Goal: Task Accomplishment & Management: Manage account settings

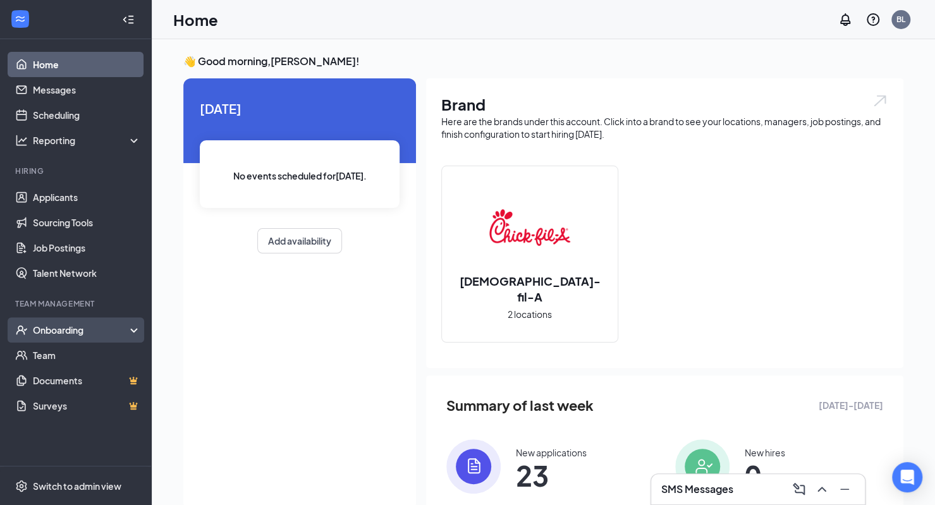
click at [61, 324] on div "Onboarding" at bounding box center [81, 330] width 97 height 13
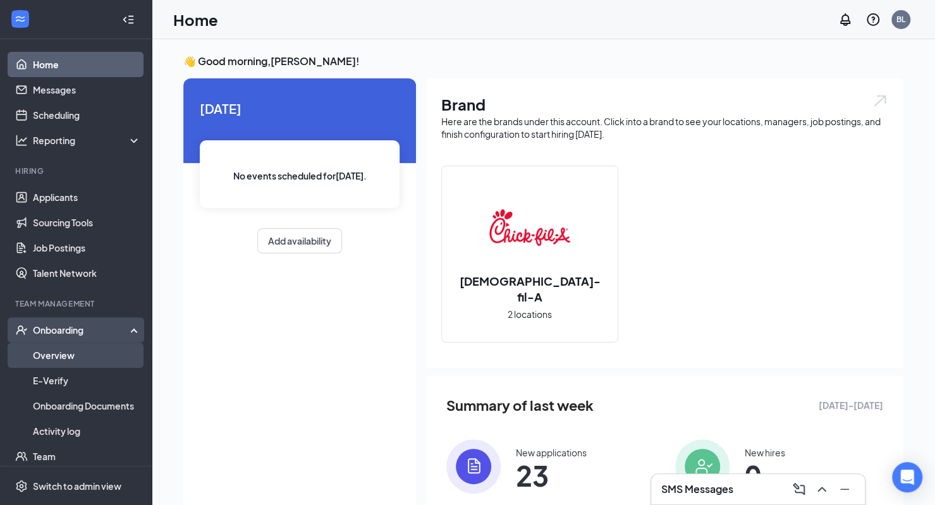
click at [62, 362] on link "Overview" at bounding box center [87, 355] width 108 height 25
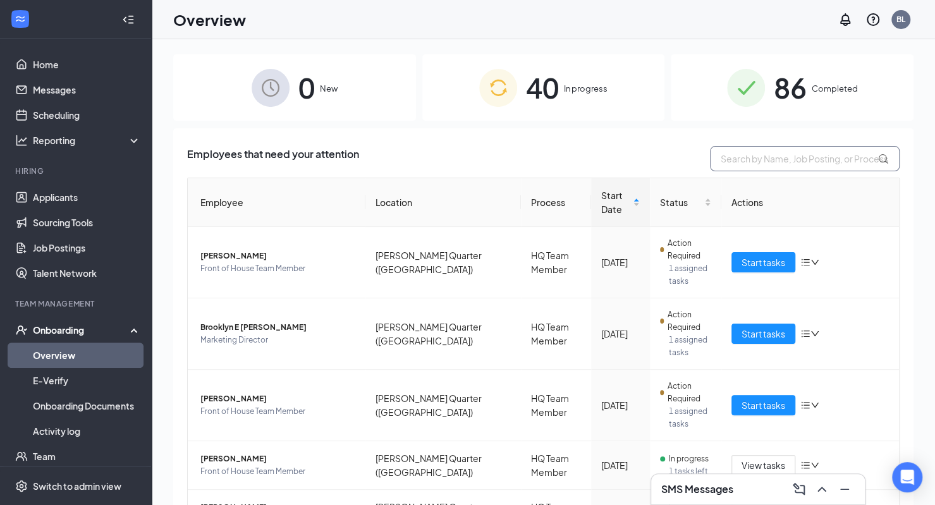
click at [718, 161] on input "text" at bounding box center [805, 158] width 190 height 25
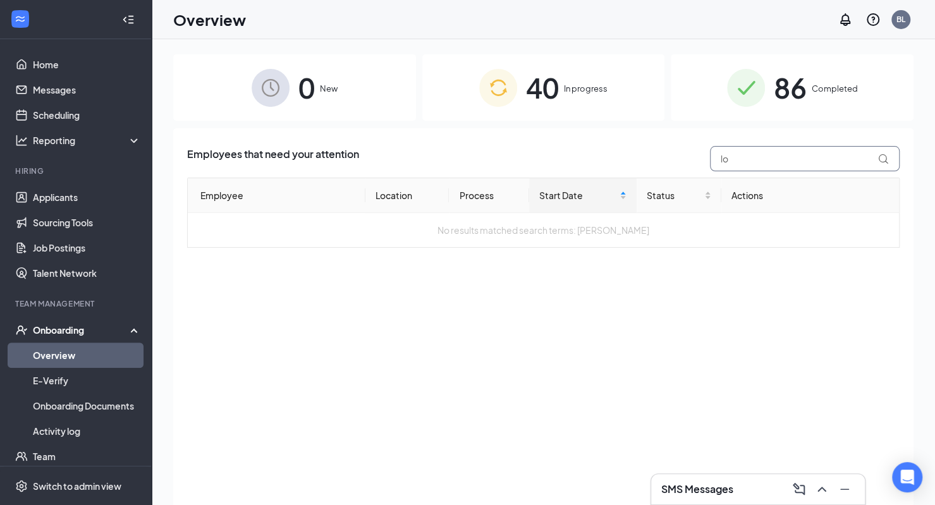
type input "l"
type input "k"
click at [541, 95] on span "40" at bounding box center [542, 88] width 33 height 44
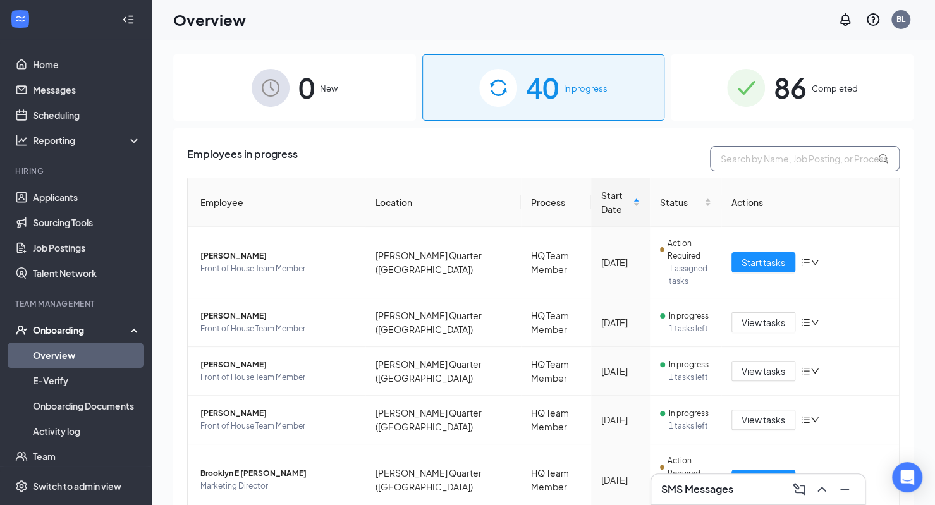
click at [740, 162] on input "text" at bounding box center [805, 158] width 190 height 25
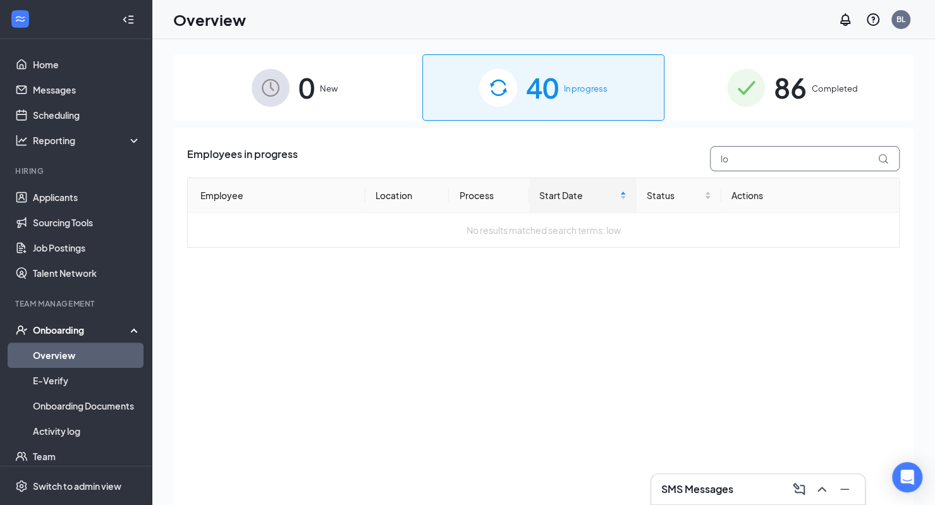
type input "l"
type input "k"
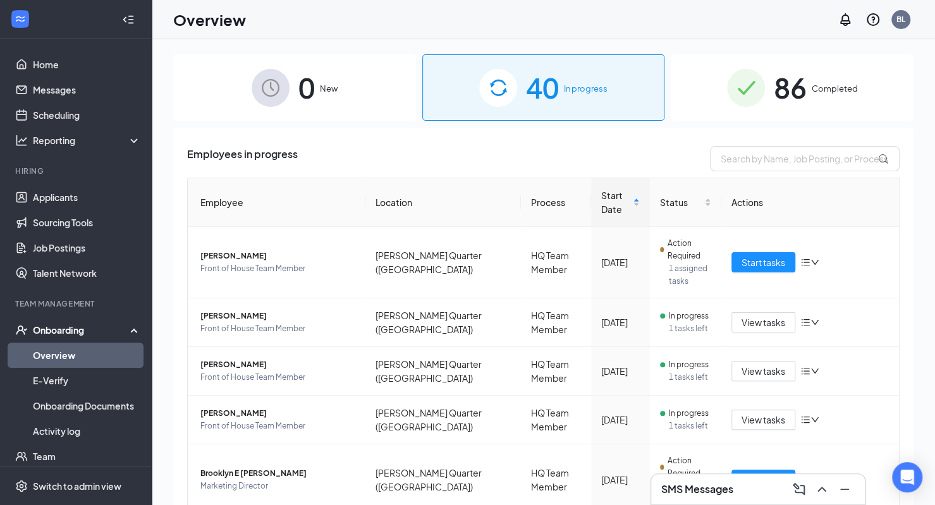
click at [774, 77] on span "86" at bounding box center [790, 88] width 33 height 44
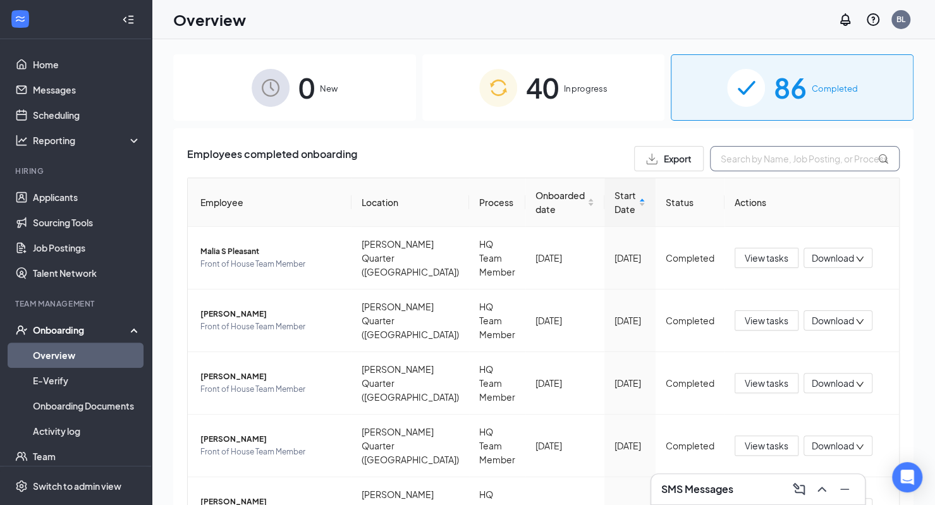
click at [747, 162] on input "text" at bounding box center [805, 158] width 190 height 25
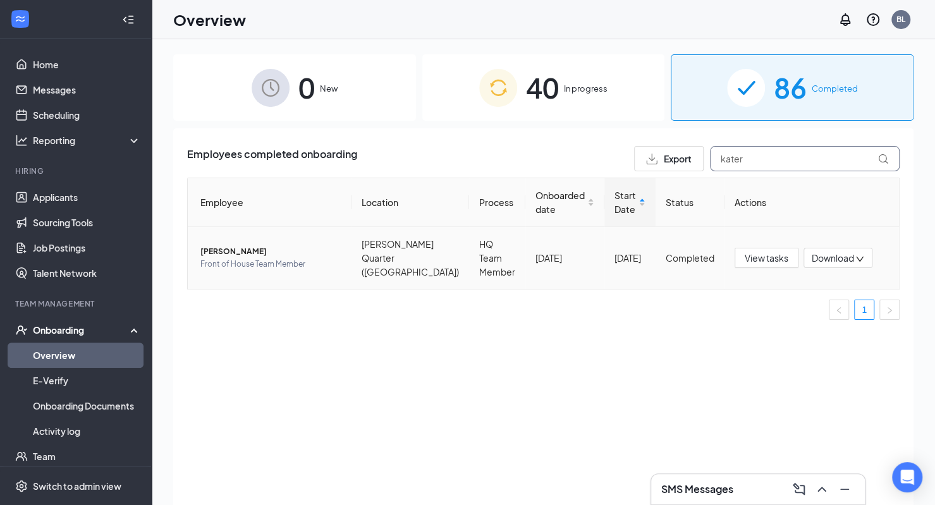
type input "kater"
click at [223, 258] on span "Front of House Team Member" at bounding box center [270, 264] width 141 height 13
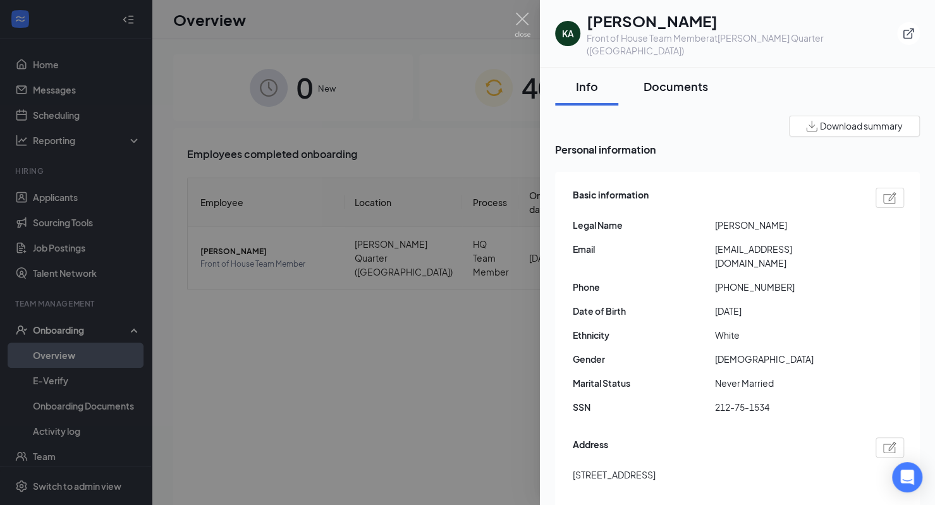
click at [673, 78] on div "Documents" at bounding box center [675, 86] width 64 height 16
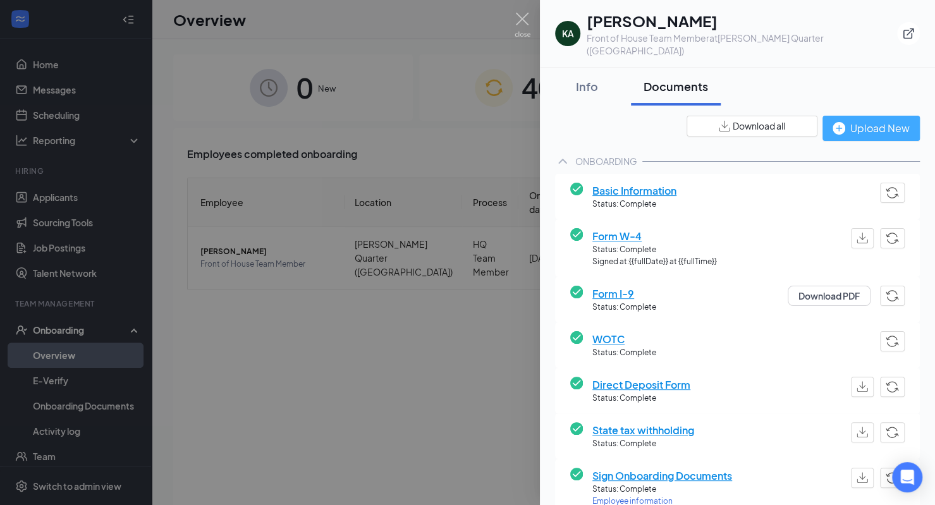
click at [875, 120] on div "Upload New" at bounding box center [870, 128] width 77 height 16
click at [527, 18] on img at bounding box center [523, 25] width 16 height 25
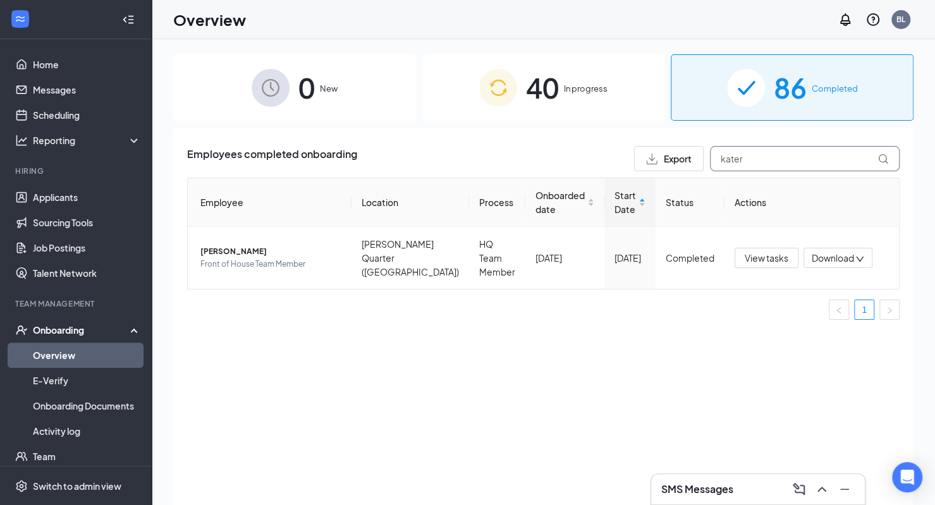
drag, startPoint x: 602, startPoint y: 174, endPoint x: 590, endPoint y: 176, distance: 12.2
click at [590, 176] on div "Employees completed onboarding Export kater Employee Location Process Onboarded…" at bounding box center [543, 238] width 712 height 184
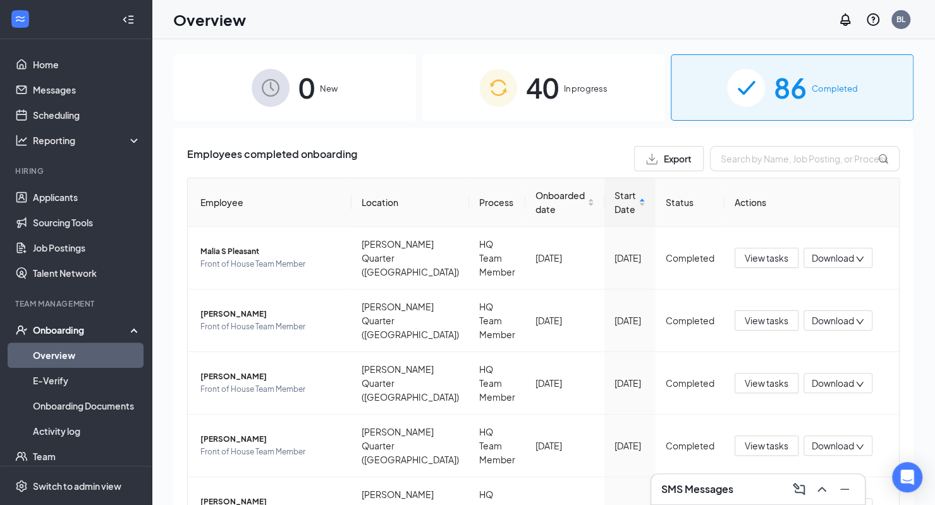
click at [81, 198] on link "Applicants" at bounding box center [87, 197] width 108 height 25
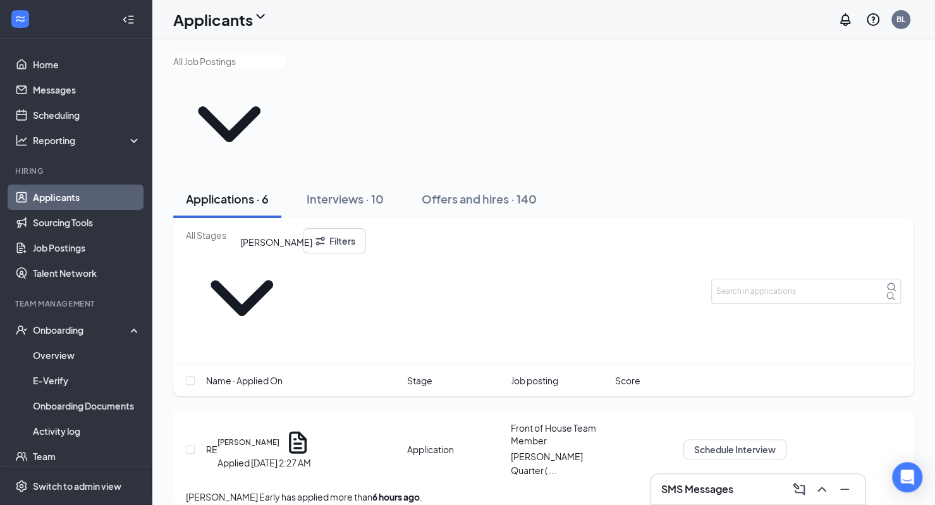
click at [272, 437] on h5 "[PERSON_NAME]" at bounding box center [248, 442] width 62 height 11
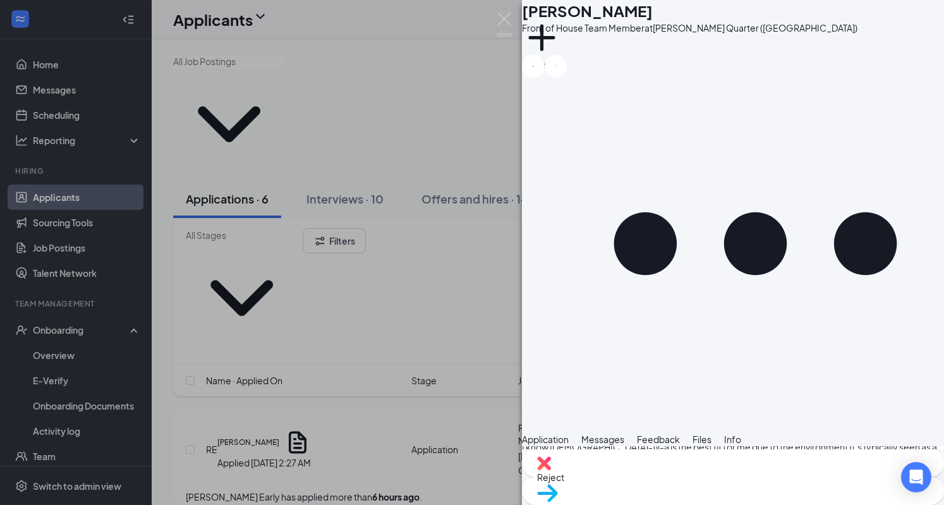
scroll to position [836, 0]
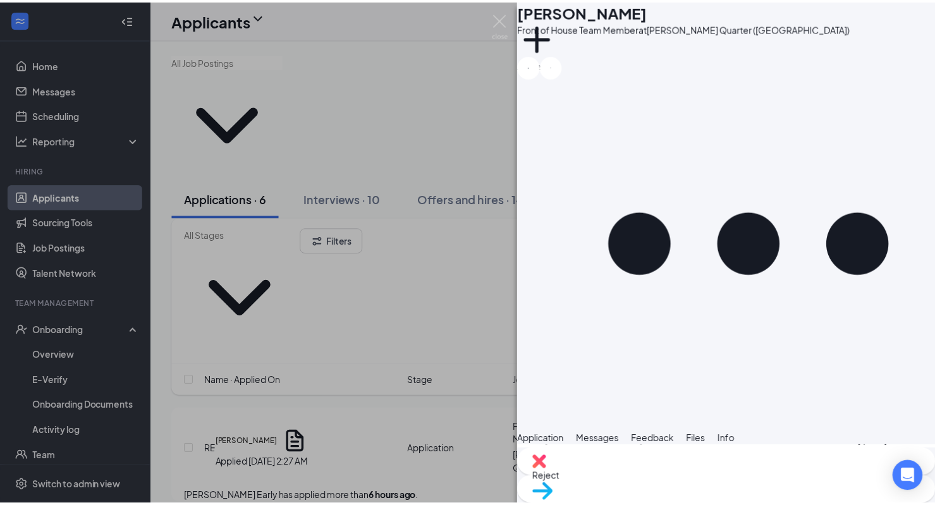
scroll to position [831, 0]
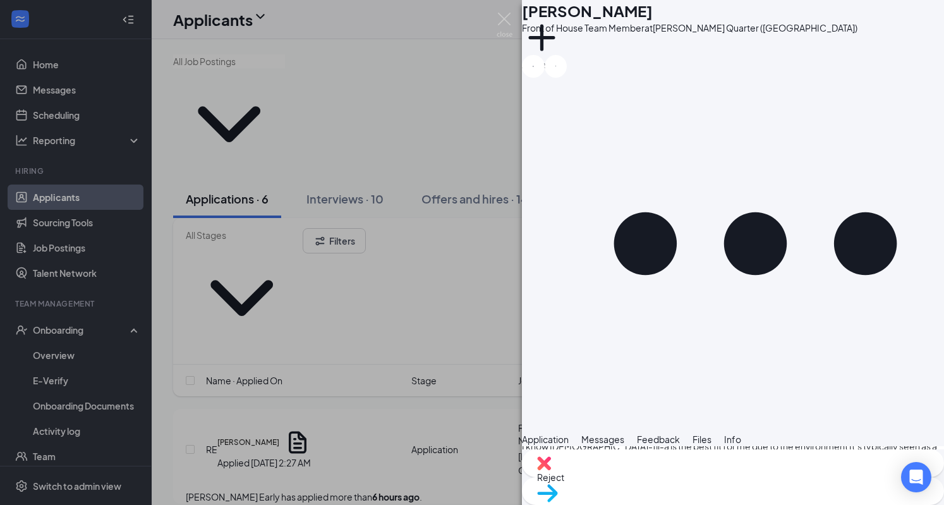
click at [496, 16] on div "RE [PERSON_NAME] Early Front of House Team Member at [PERSON_NAME][GEOGRAPHIC_D…" at bounding box center [472, 252] width 944 height 505
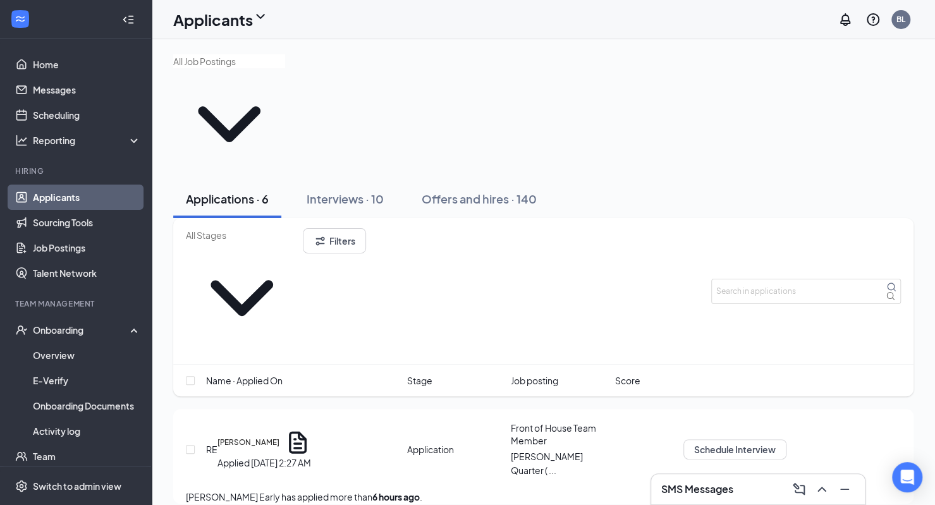
click at [718, 483] on h3 "SMS Messages" at bounding box center [697, 489] width 72 height 14
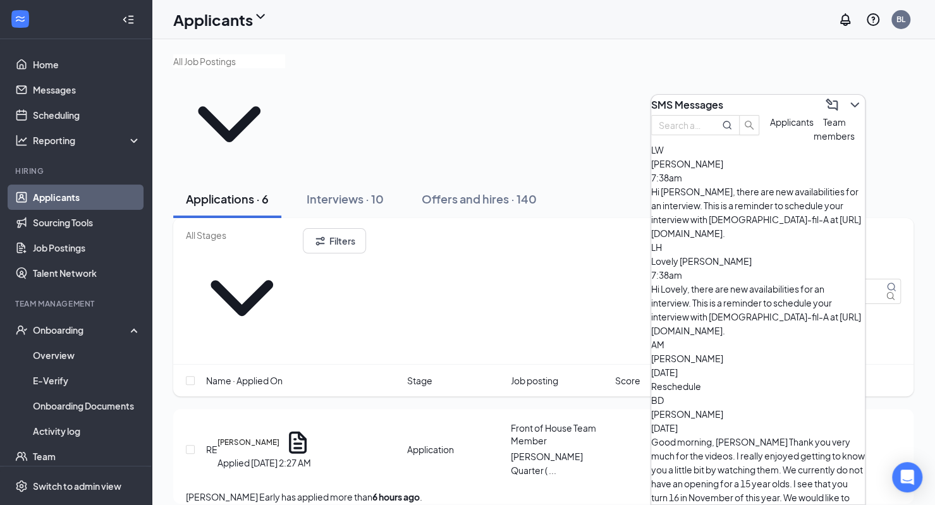
click at [723, 408] on span "[PERSON_NAME]" at bounding box center [687, 413] width 72 height 11
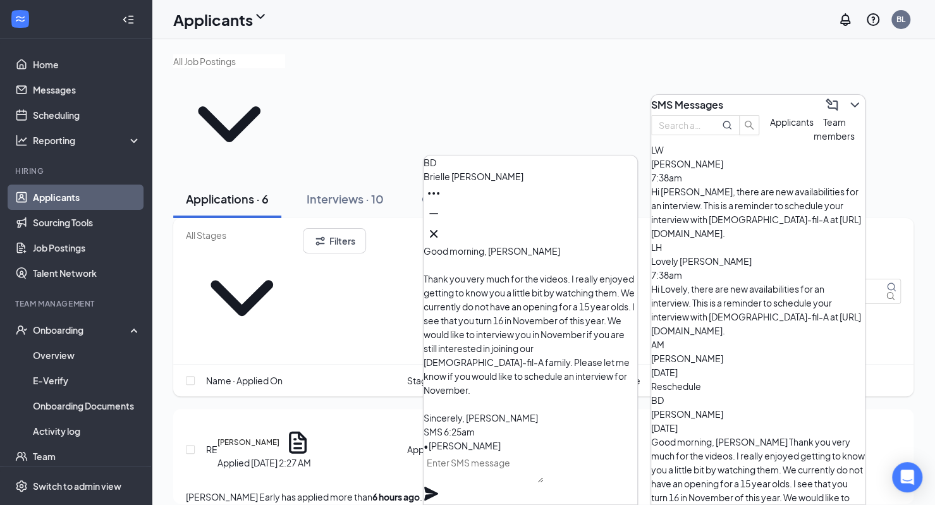
click at [554, 420] on p "Good morning, [PERSON_NAME] Thank you very much for the videos. I really enjoye…" at bounding box center [531, 334] width 214 height 181
click at [437, 231] on icon "Cross" at bounding box center [434, 234] width 8 height 8
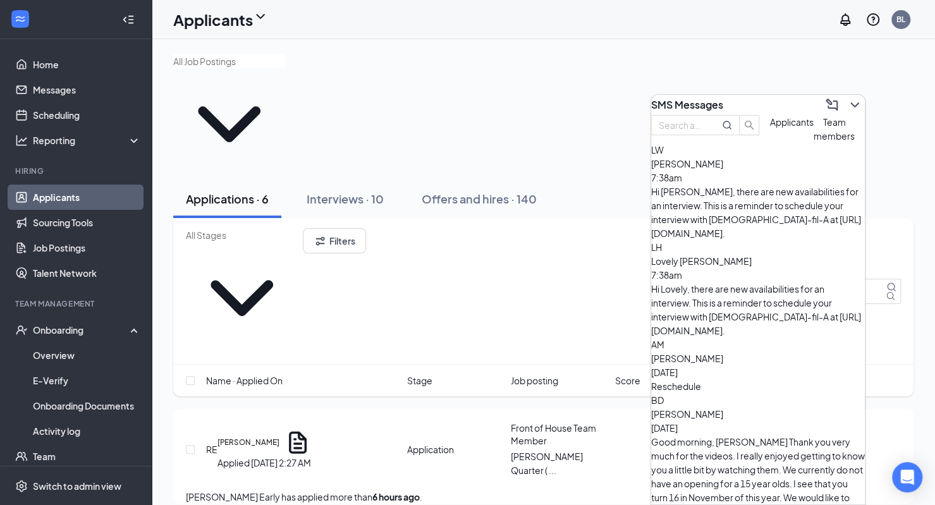
click at [711, 408] on span "[PERSON_NAME]" at bounding box center [687, 413] width 72 height 11
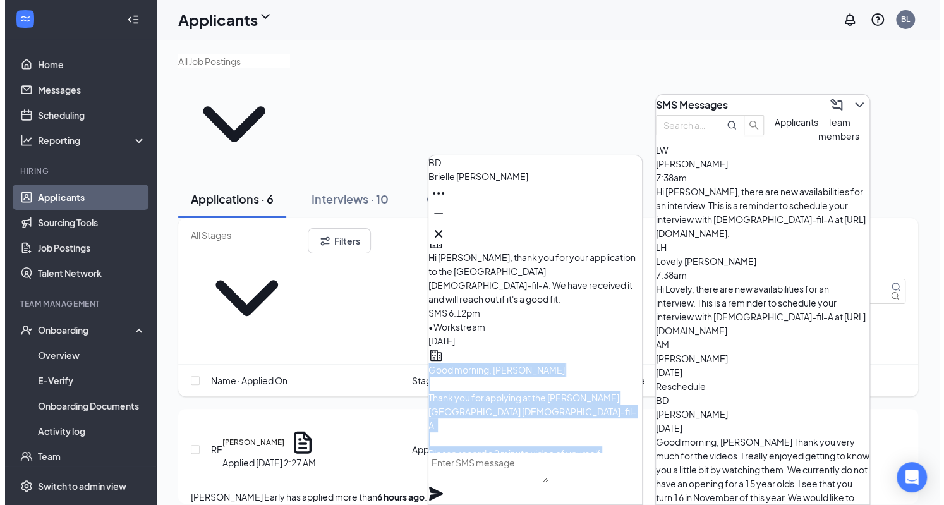
scroll to position [-581, 0]
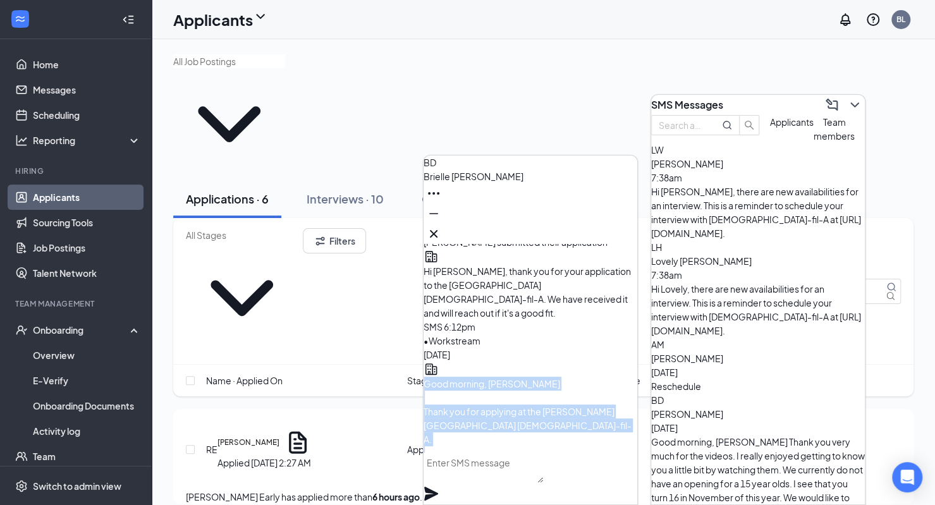
drag, startPoint x: 553, startPoint y: 443, endPoint x: 452, endPoint y: 269, distance: 201.1
click at [452, 377] on div "Good morning, [PERSON_NAME] Thank you for applying at the [PERSON_NAME][GEOGRAP…" at bounding box center [531, 488] width 214 height 223
copy span "Good morning, [PERSON_NAME] Thank you for applying at the [PERSON_NAME] Quarter…"
click at [437, 231] on icon "Cross" at bounding box center [434, 234] width 8 height 8
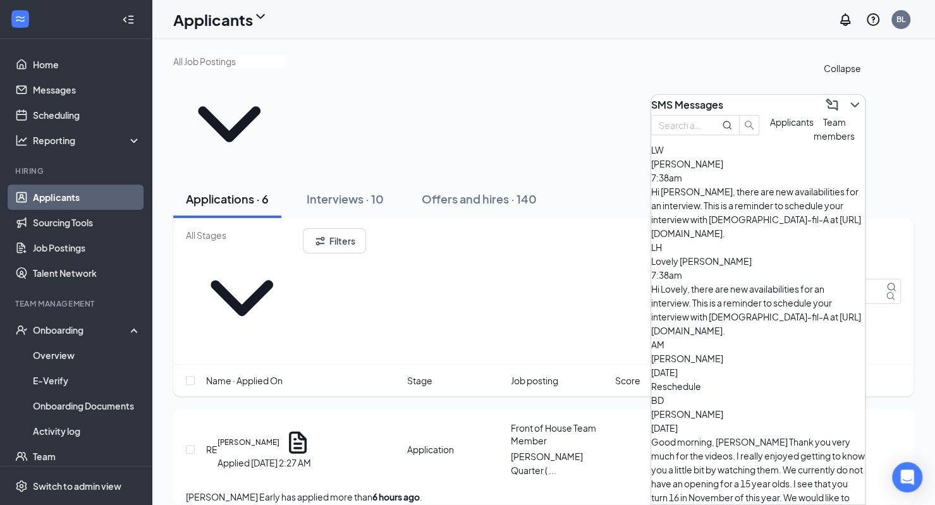
click at [850, 98] on icon "ChevronDown" at bounding box center [854, 104] width 15 height 15
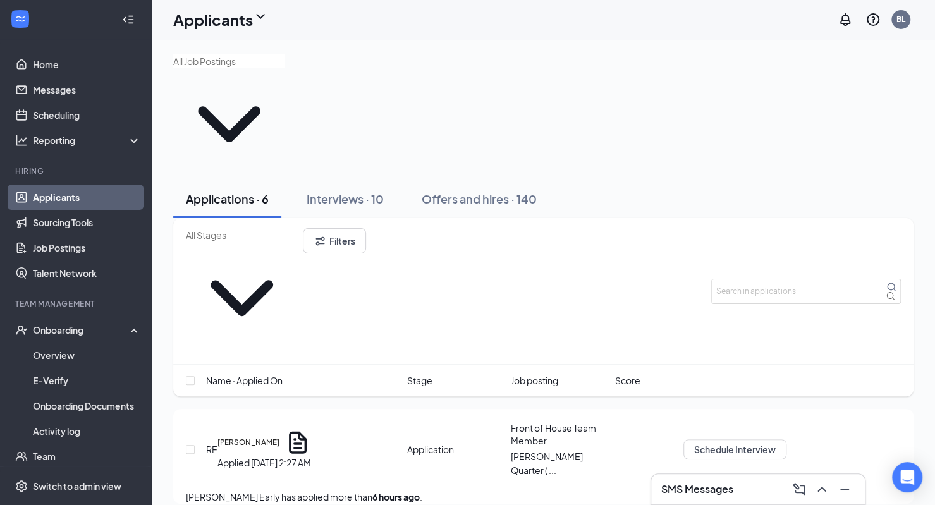
click at [683, 439] on div at bounding box center [683, 449] width 0 height 20
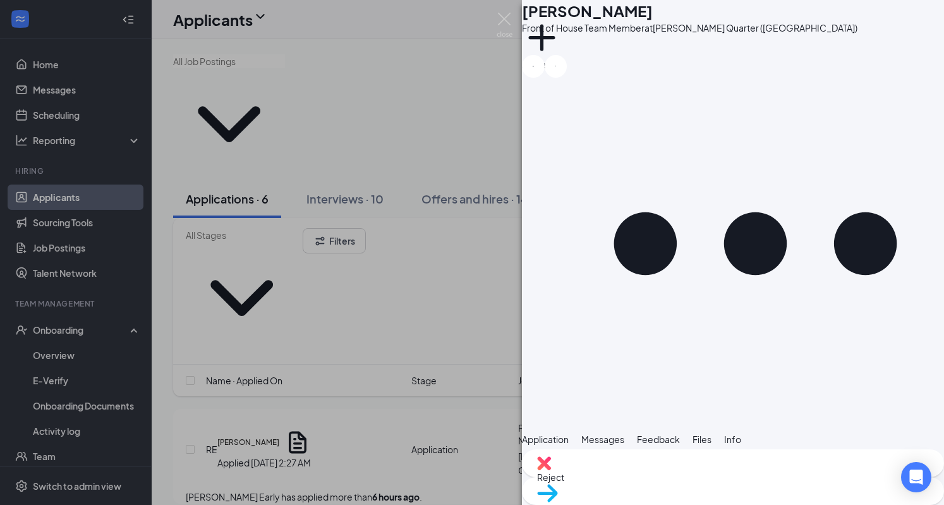
paste textarea "Good morning, [PERSON_NAME] Thank you for applying at the [PERSON_NAME][GEOGRAP…"
drag, startPoint x: 661, startPoint y: 362, endPoint x: 628, endPoint y: 351, distance: 34.2
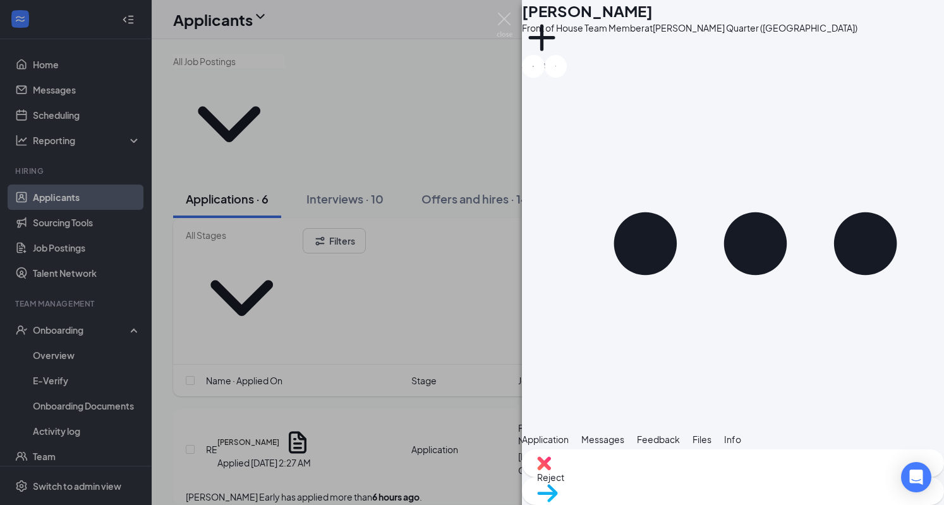
drag, startPoint x: 563, startPoint y: 350, endPoint x: 936, endPoint y: 432, distance: 382.5
click at [936, 446] on div "Applicant System Update (1) Workstream sent automated SMS to [PERSON_NAME]. [DA…" at bounding box center [733, 447] width 422 height 3
type textarea "Good morning, Thank you for applying at the [PERSON_NAME][GEOGRAPHIC_DATA] [DEM…"
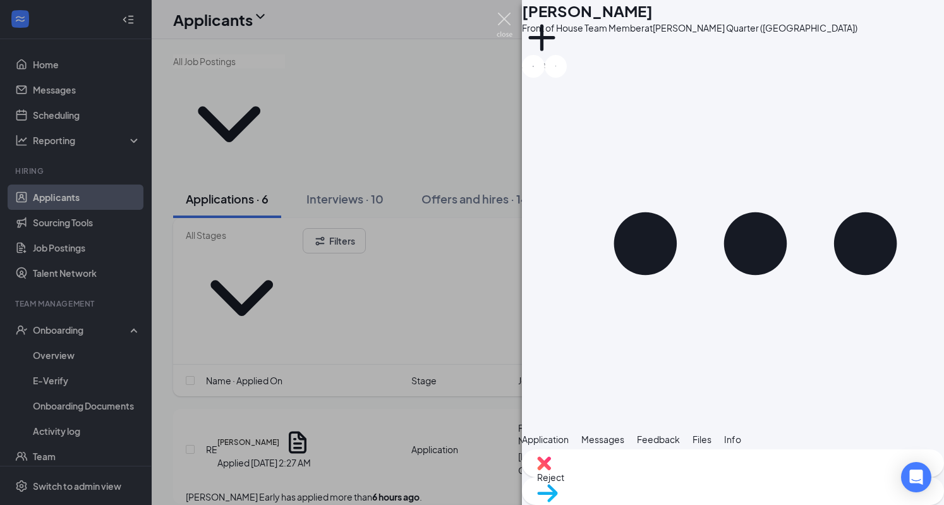
click at [507, 22] on img at bounding box center [505, 25] width 16 height 25
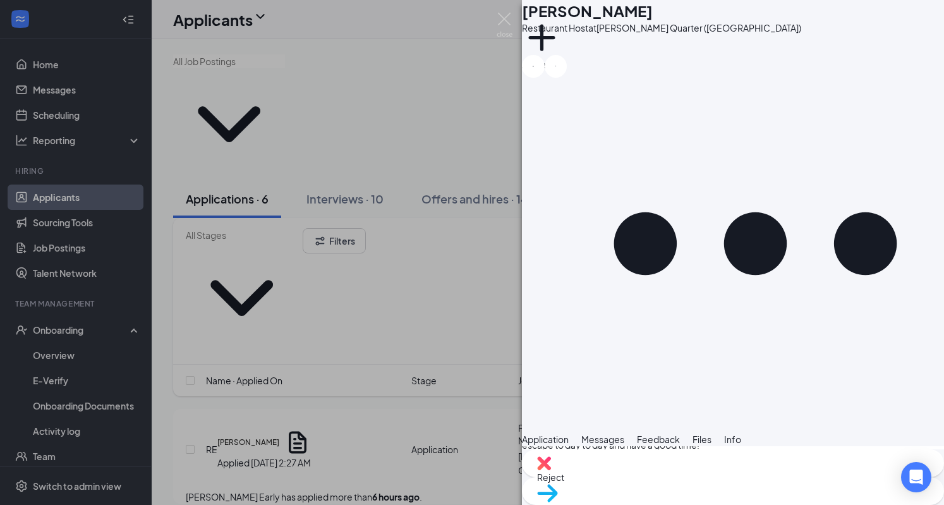
scroll to position [578, 0]
click at [551, 470] on img at bounding box center [544, 463] width 14 height 14
checkbox input "true"
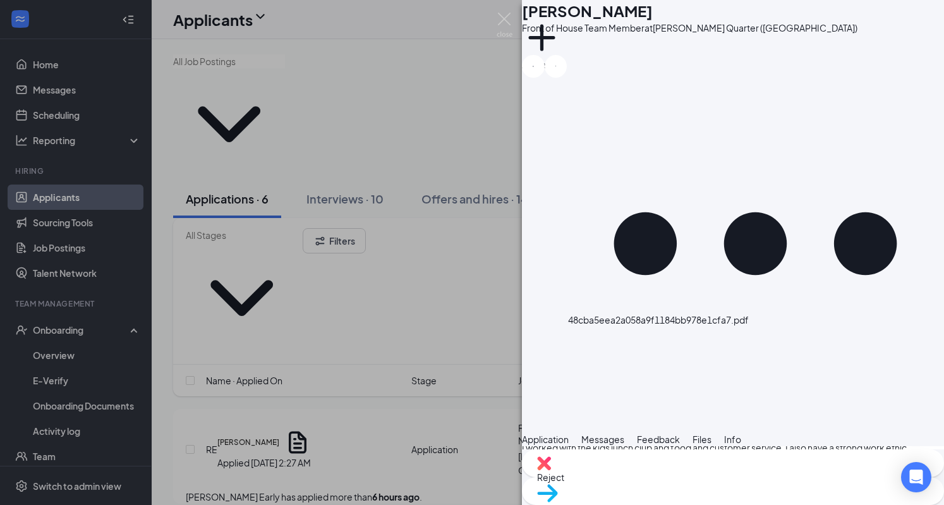
click at [551, 470] on img at bounding box center [544, 463] width 14 height 14
checkbox input "true"
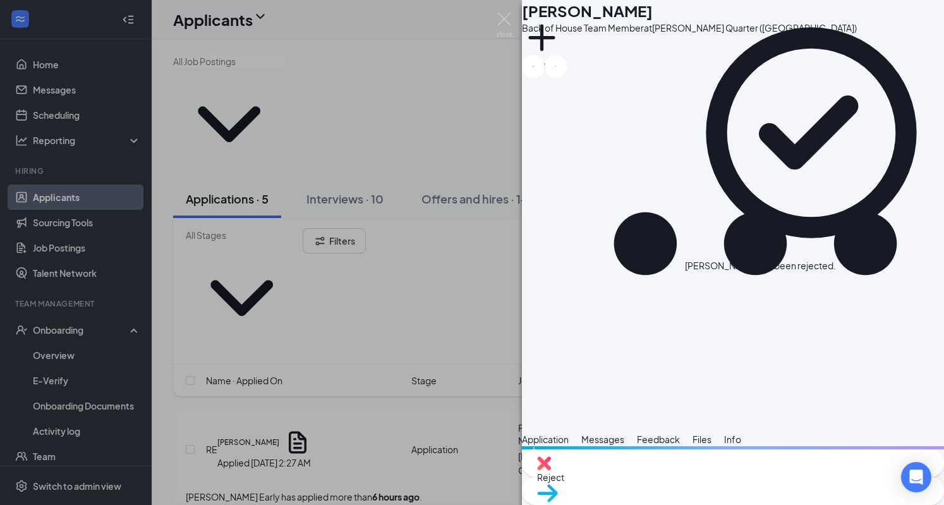
click at [551, 470] on img at bounding box center [544, 463] width 14 height 14
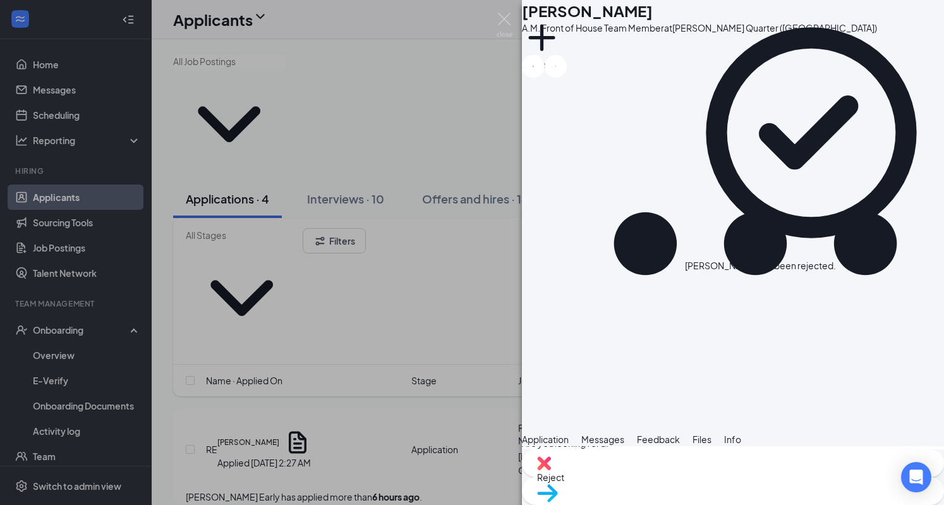
scroll to position [704, 0]
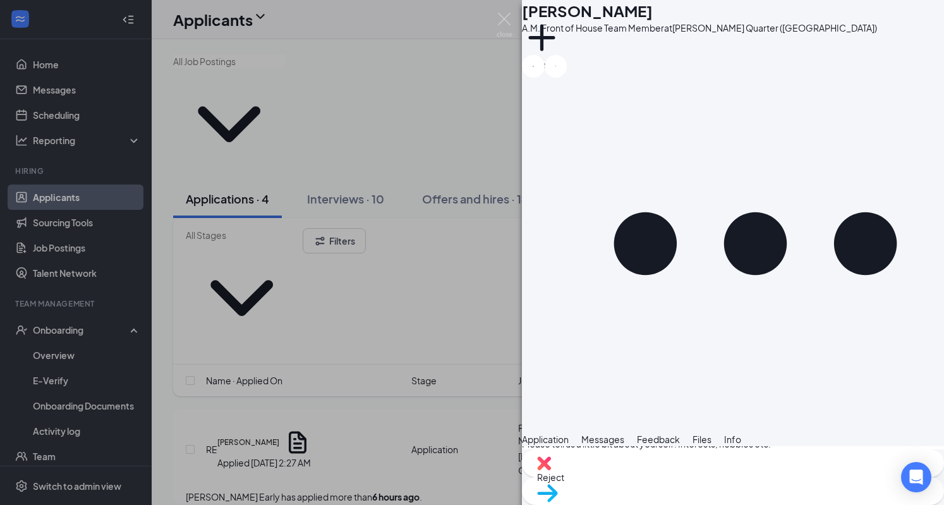
click at [625, 434] on span "Messages" at bounding box center [603, 439] width 43 height 11
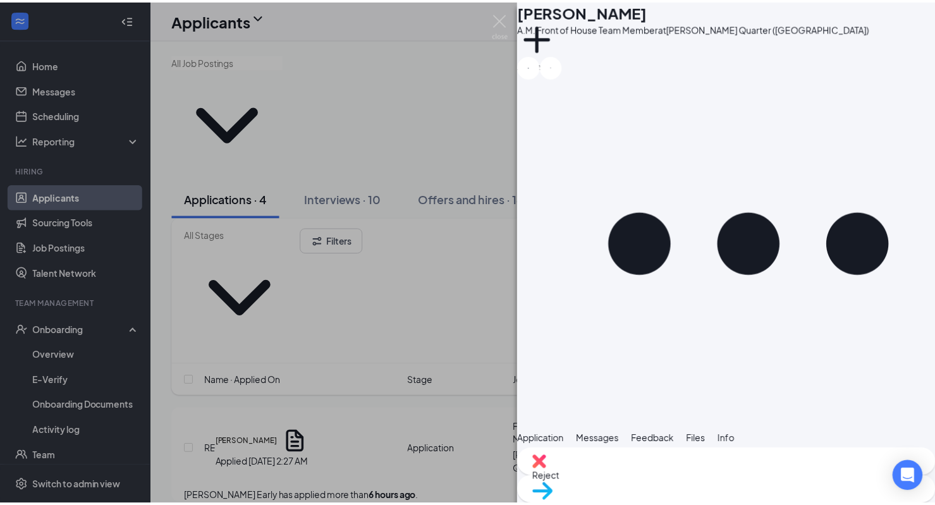
scroll to position [157, 0]
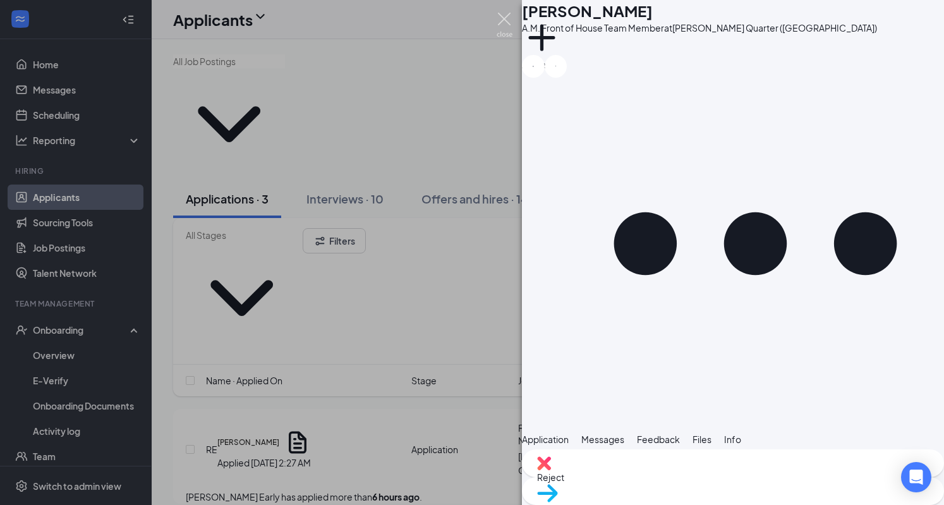
click at [498, 16] on img at bounding box center [505, 25] width 16 height 25
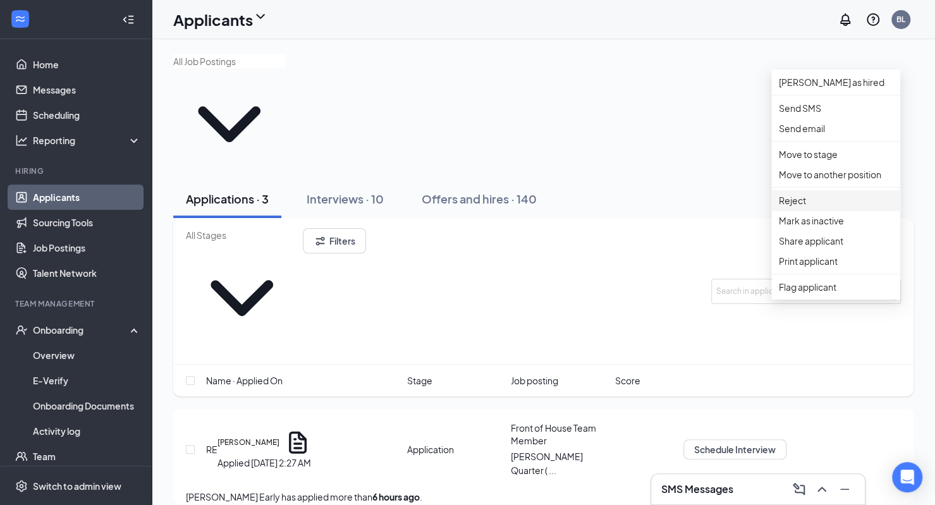
click at [807, 207] on p "Reject" at bounding box center [836, 200] width 114 height 14
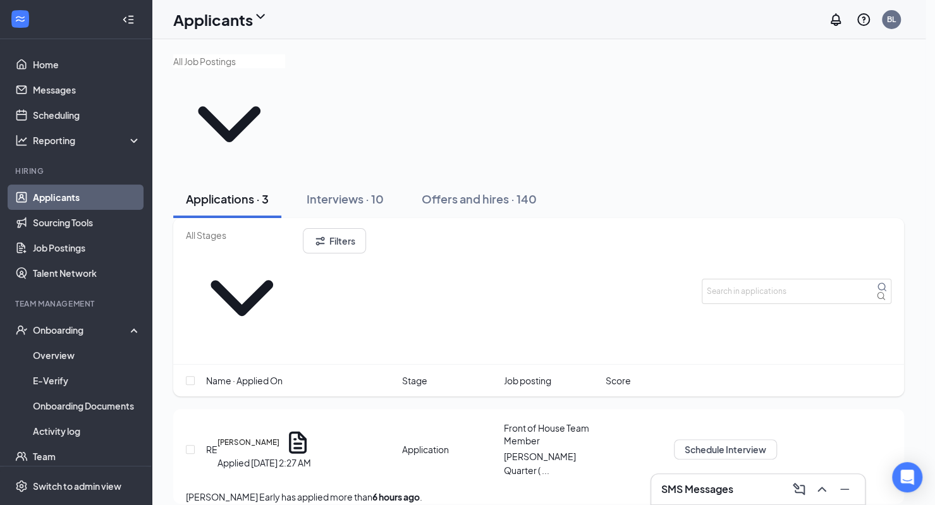
checkbox input "true"
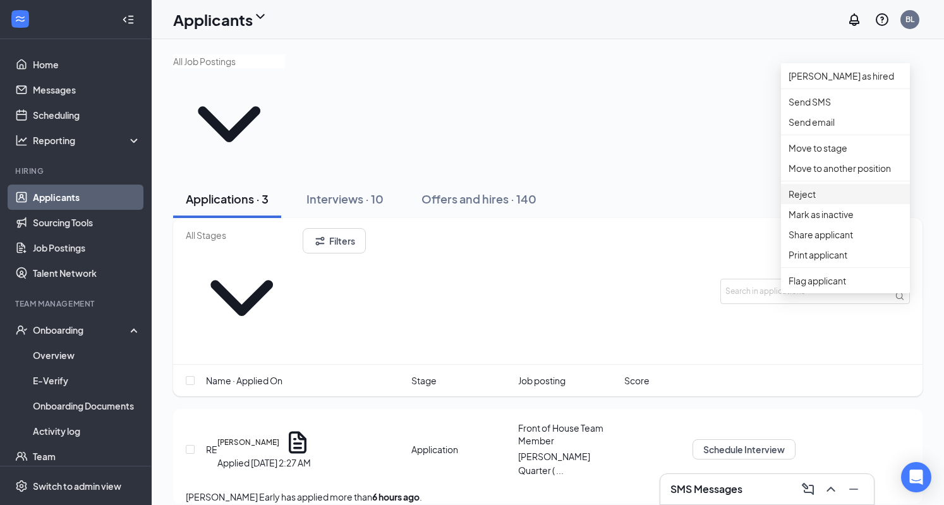
click at [823, 201] on p "Reject" at bounding box center [846, 194] width 114 height 14
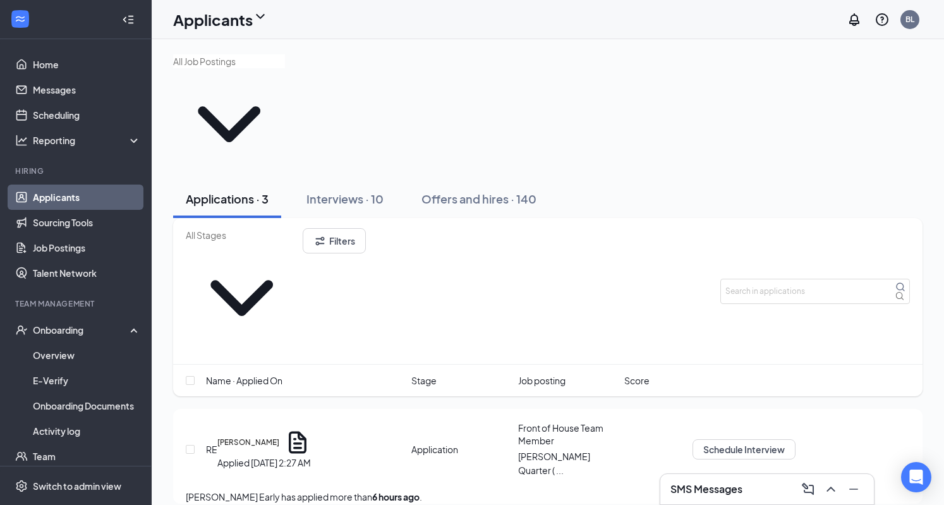
checkbox input "true"
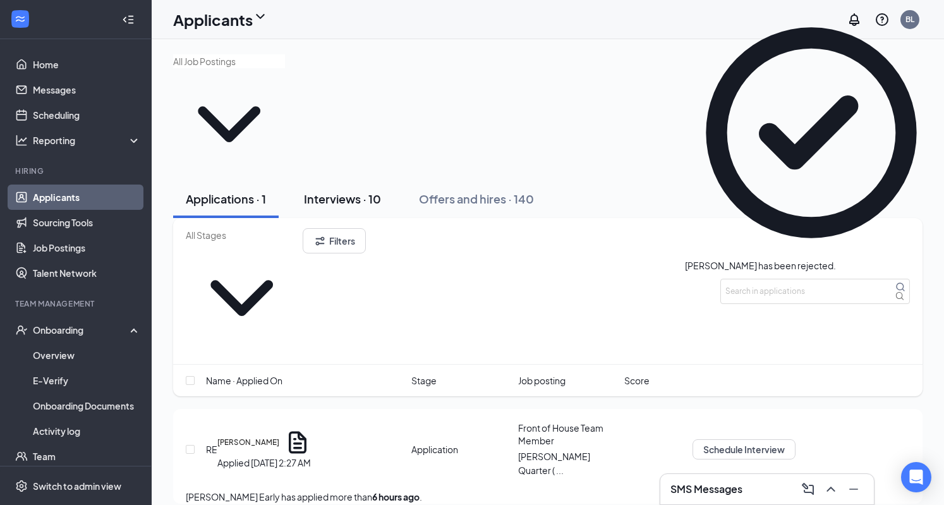
click at [341, 191] on div "Interviews · 10" at bounding box center [342, 199] width 77 height 16
